Goal: Use online tool/utility: Utilize a website feature to perform a specific function

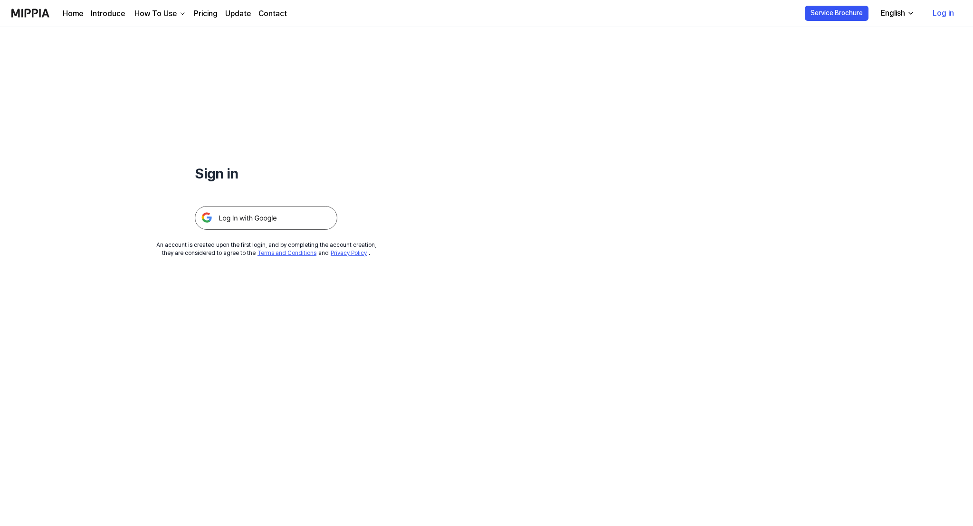
click at [269, 220] on img at bounding box center [266, 218] width 142 height 24
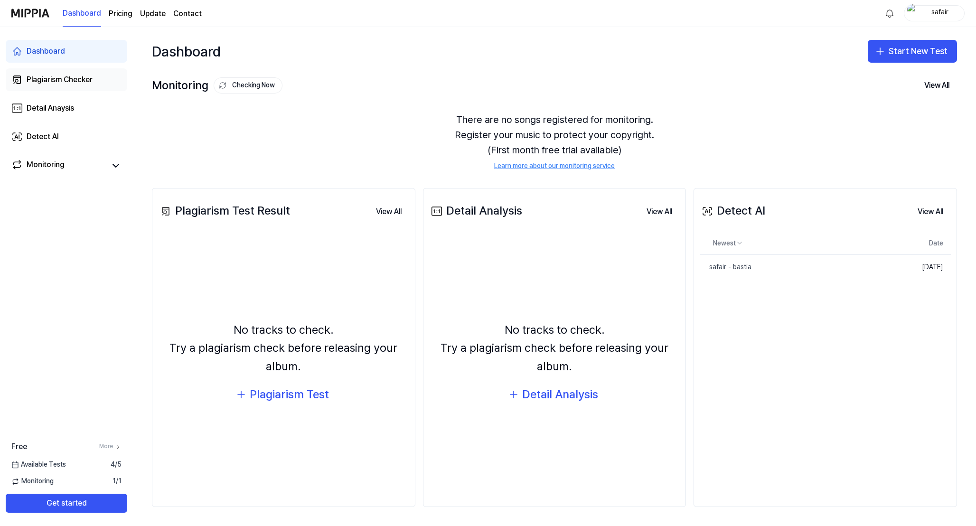
click at [64, 84] on div "Plagiarism Checker" at bounding box center [60, 79] width 66 height 11
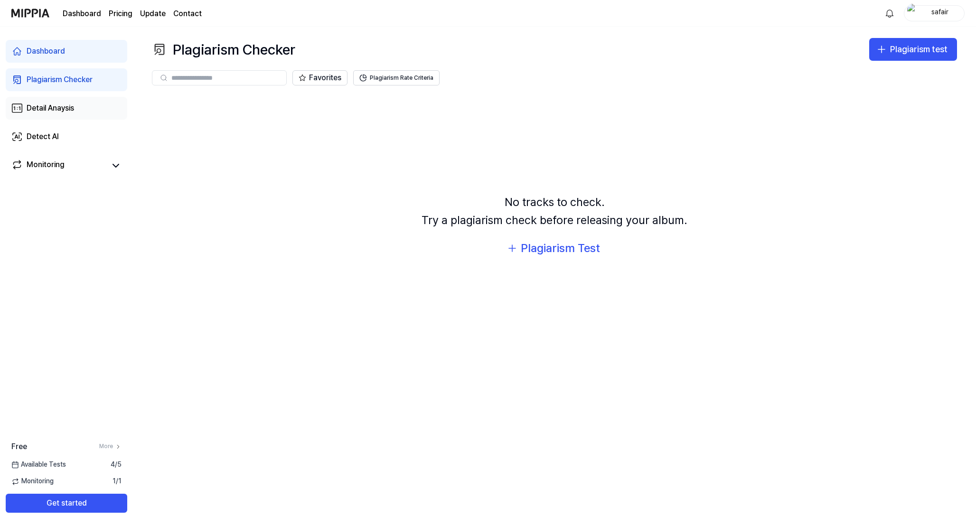
click at [63, 110] on div "Detail Anaysis" at bounding box center [50, 108] width 47 height 11
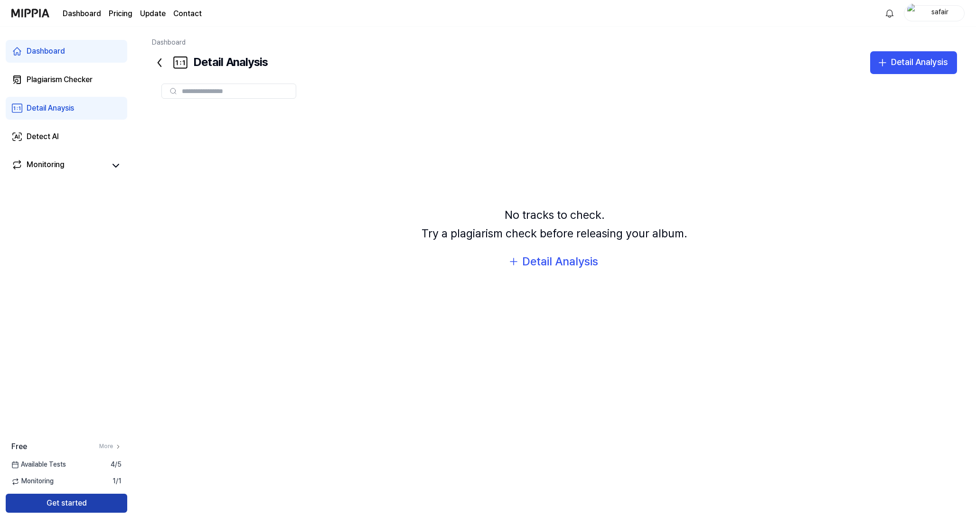
click at [70, 501] on button "Get started" at bounding box center [67, 503] width 122 height 19
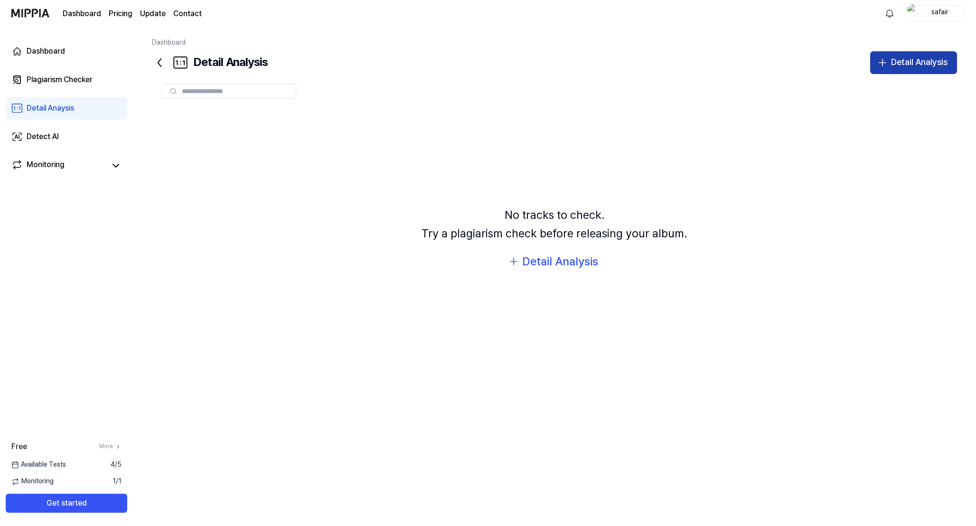
click at [888, 62] on icon "button" at bounding box center [882, 62] width 11 height 11
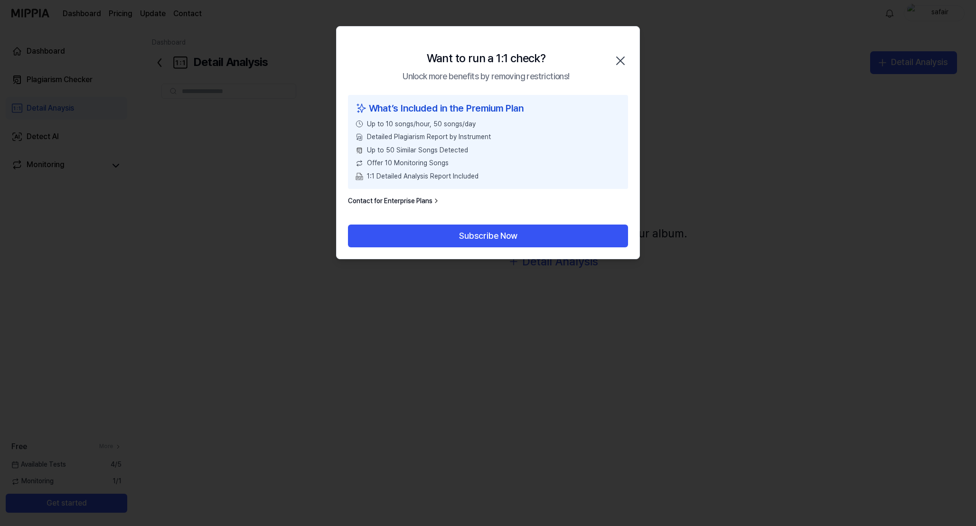
click at [624, 57] on icon "button" at bounding box center [620, 60] width 15 height 15
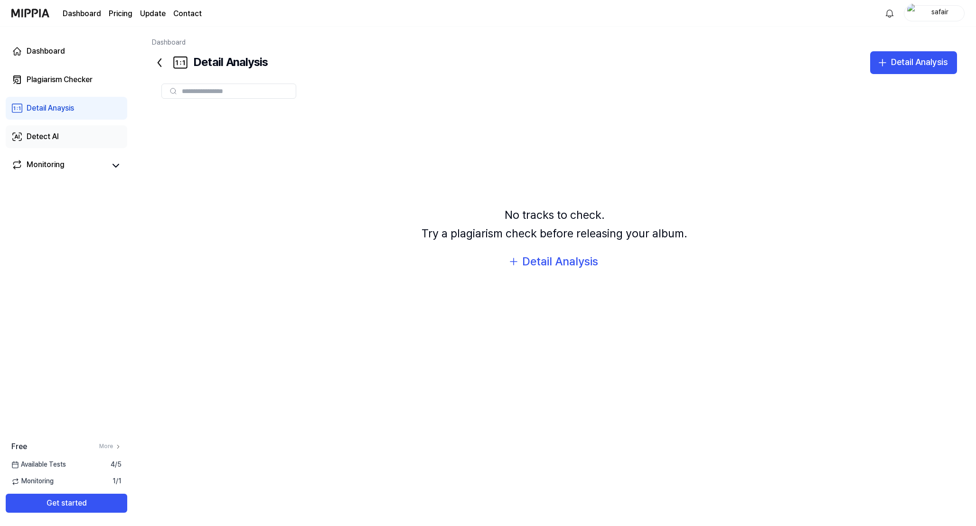
click at [54, 133] on div "Detect AI" at bounding box center [43, 136] width 32 height 11
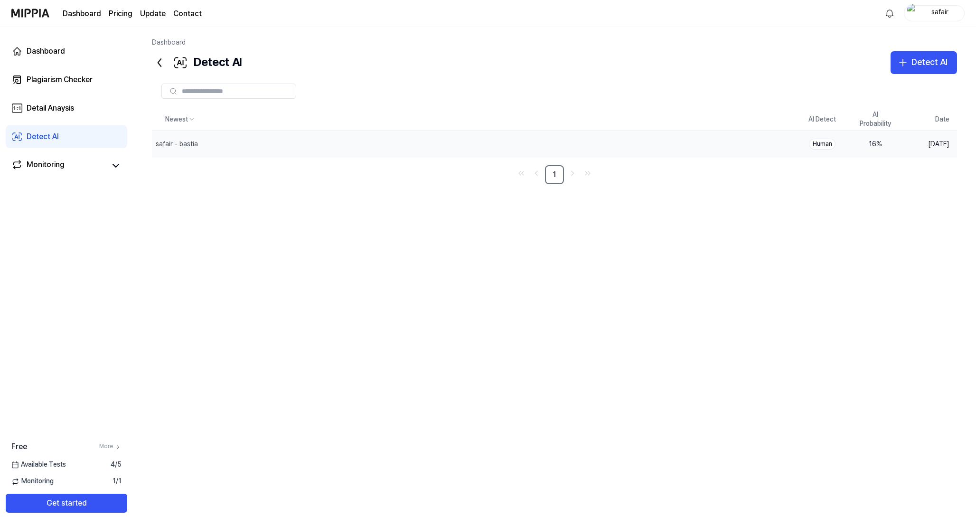
click at [816, 145] on div "Human" at bounding box center [822, 144] width 27 height 11
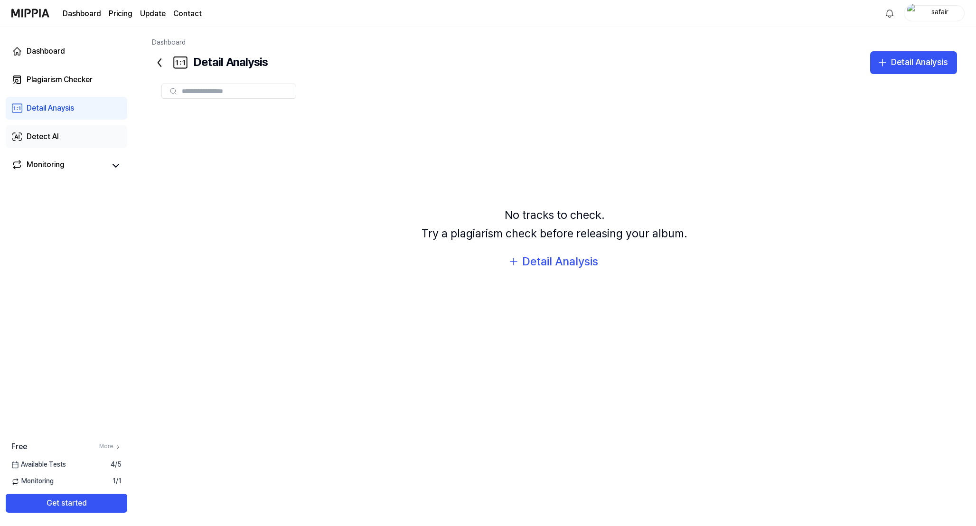
click at [56, 132] on div "Detect AI" at bounding box center [43, 136] width 32 height 11
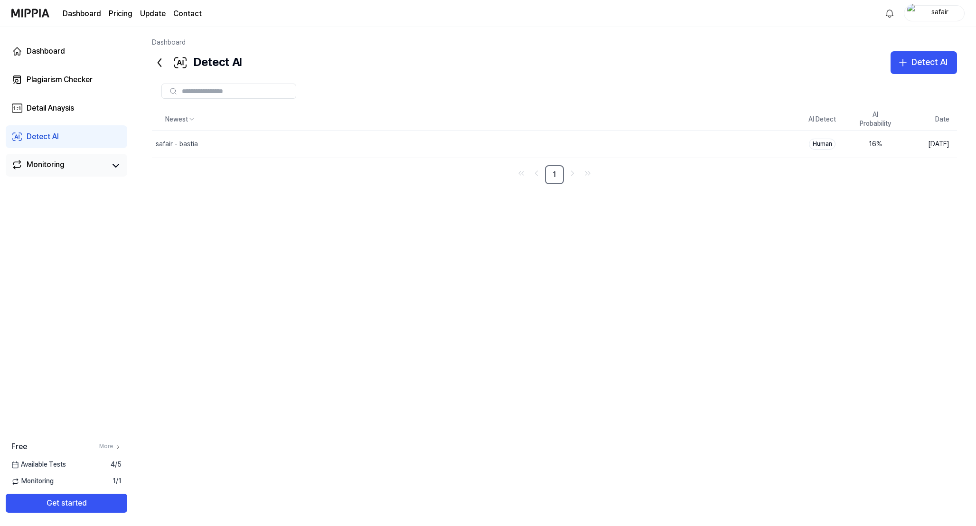
click at [46, 165] on div "Monitoring" at bounding box center [46, 165] width 38 height 13
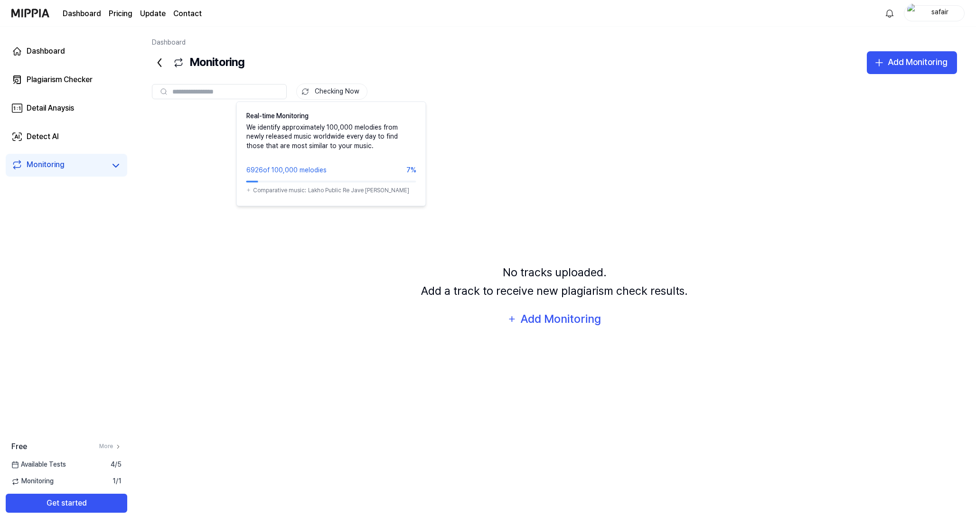
click at [350, 90] on button "Checking Now" at bounding box center [331, 92] width 71 height 16
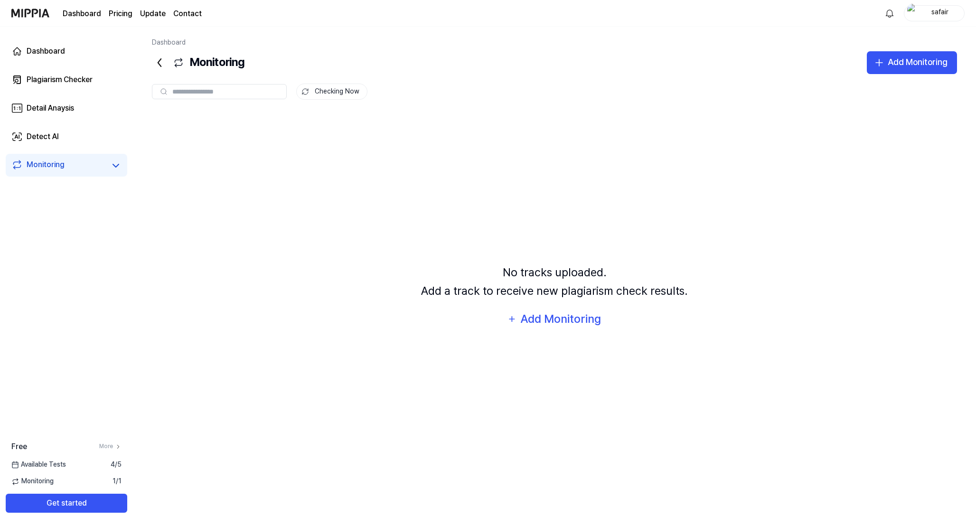
click at [343, 95] on button "Checking Now" at bounding box center [331, 92] width 71 height 16
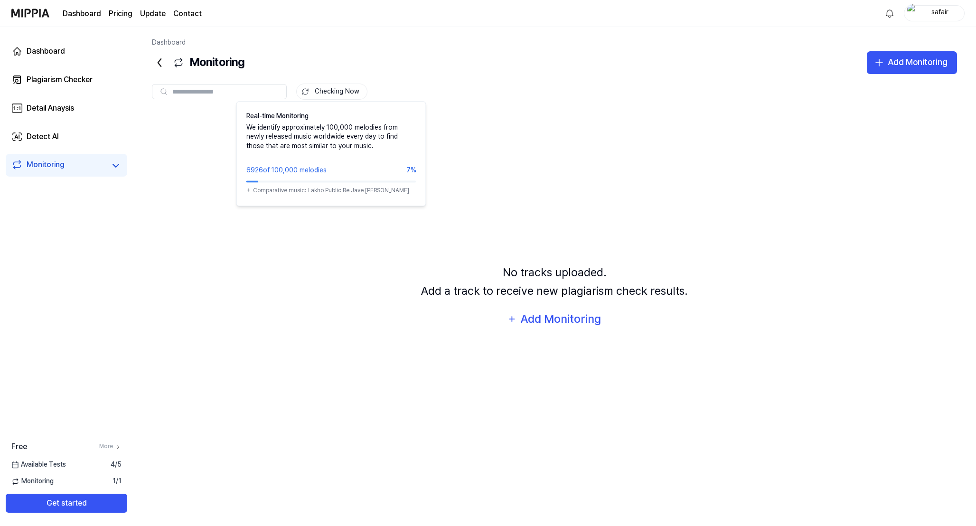
click at [325, 94] on button "Checking Now" at bounding box center [331, 92] width 71 height 16
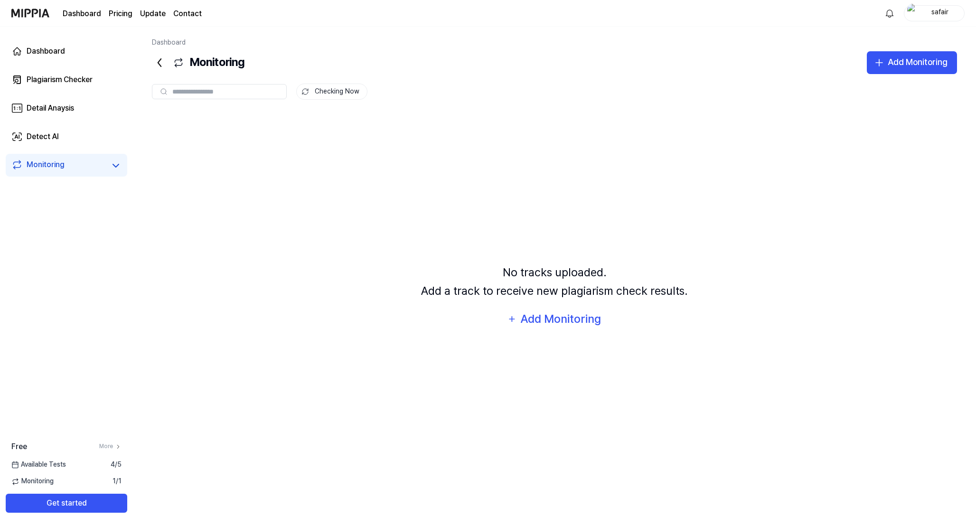
click at [343, 91] on button "Checking Now" at bounding box center [331, 92] width 71 height 16
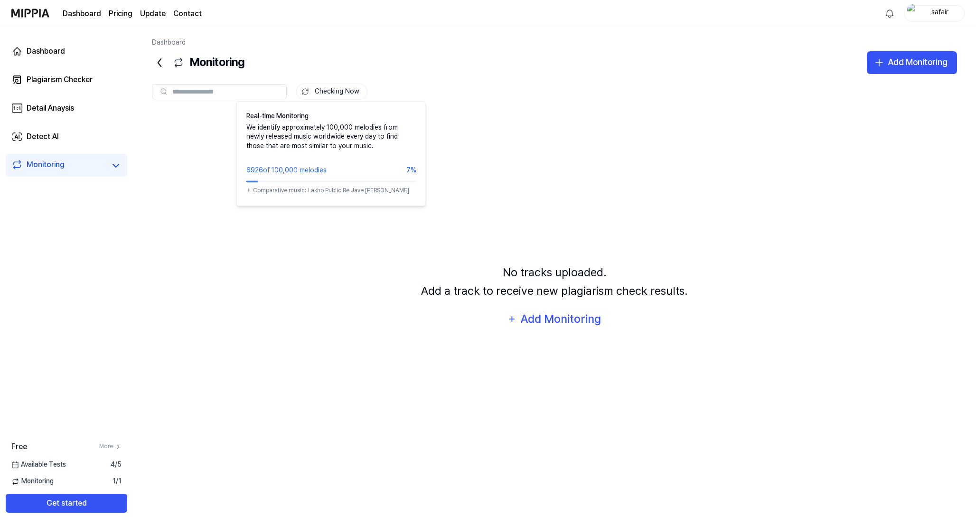
click at [333, 95] on button "Checking Now" at bounding box center [331, 92] width 71 height 16
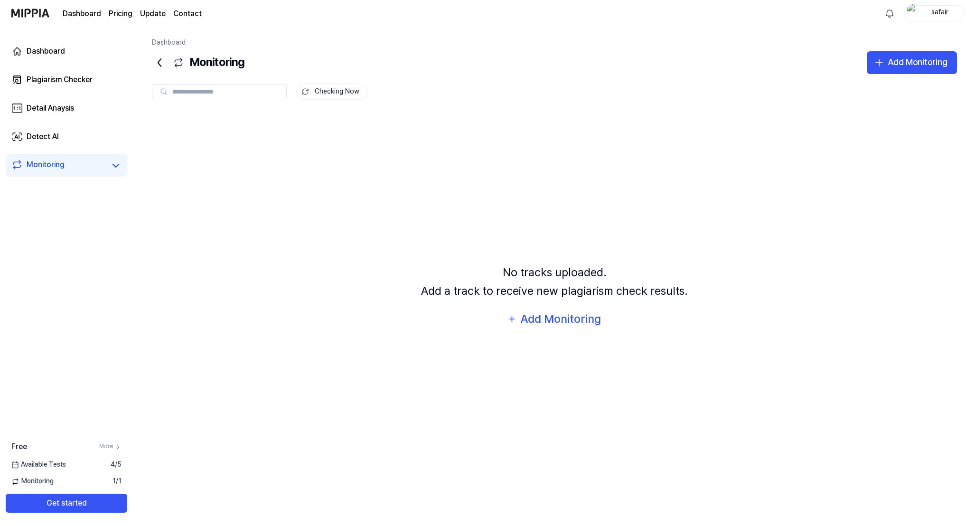
click at [333, 95] on button "Checking Now" at bounding box center [331, 92] width 71 height 16
